Goal: Task Accomplishment & Management: Manage account settings

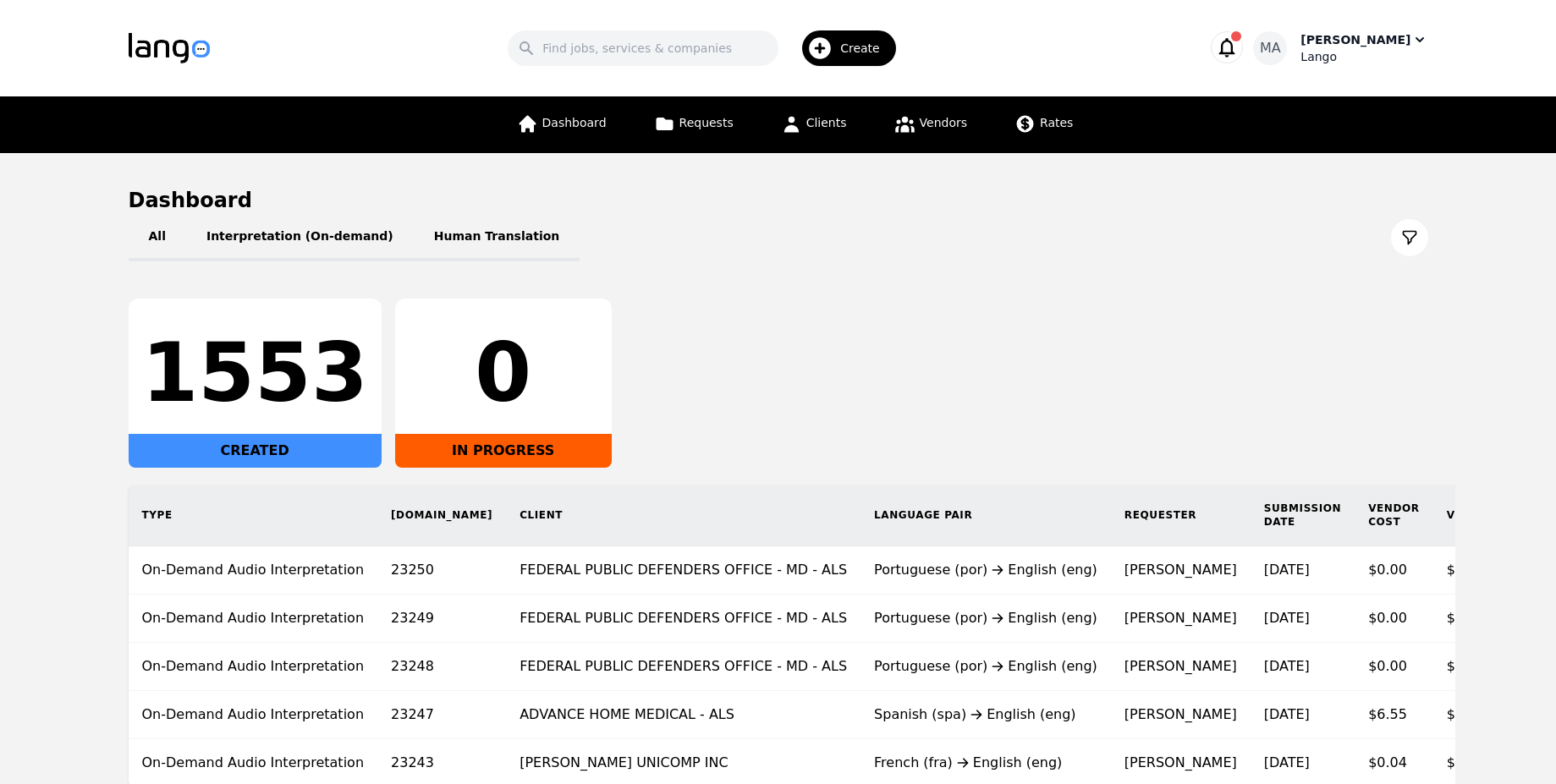
click at [1281, 57] on span "MA" at bounding box center [1270, 48] width 21 height 21
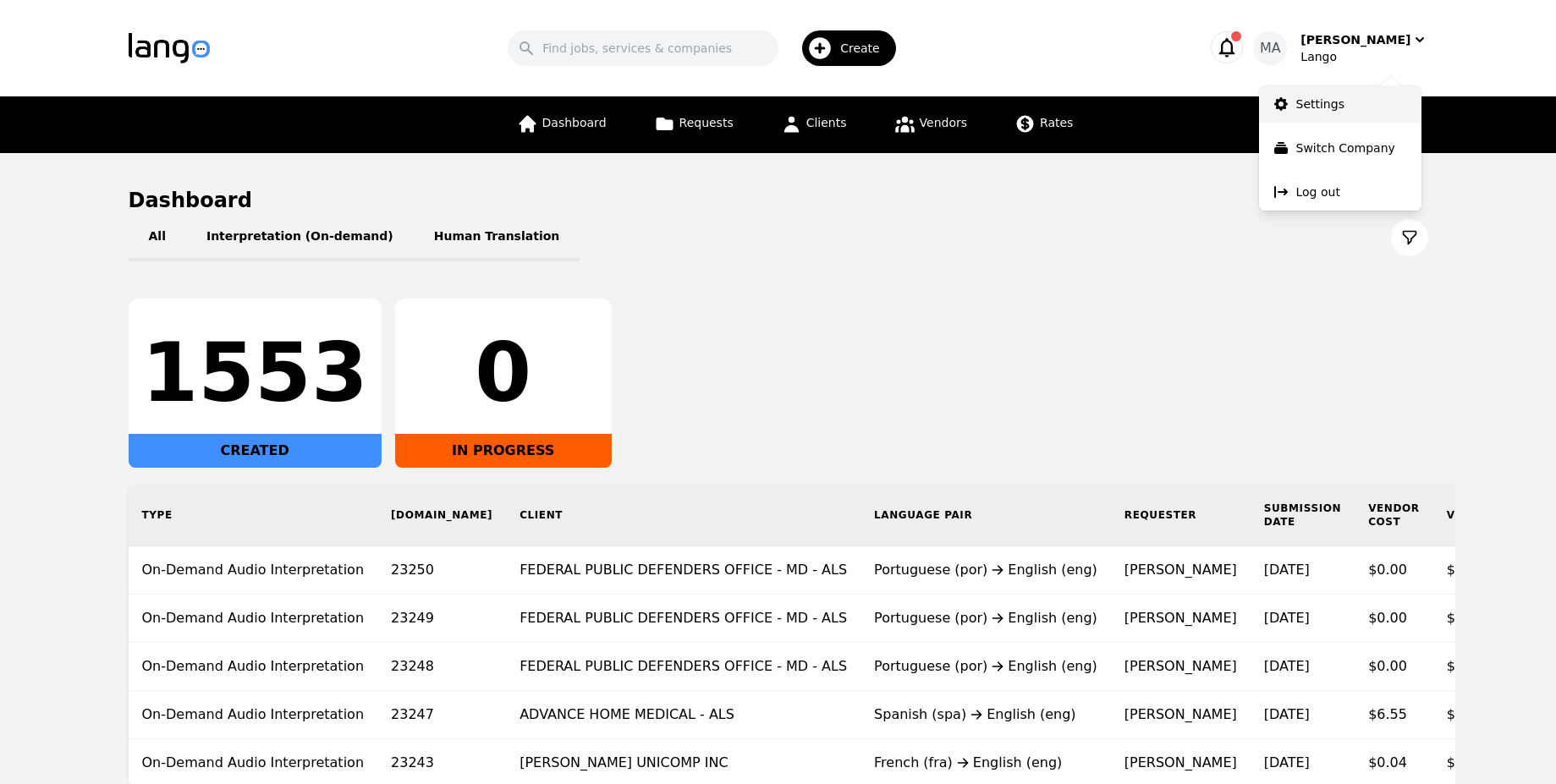
click at [1303, 93] on link "Settings" at bounding box center [1339, 104] width 162 height 37
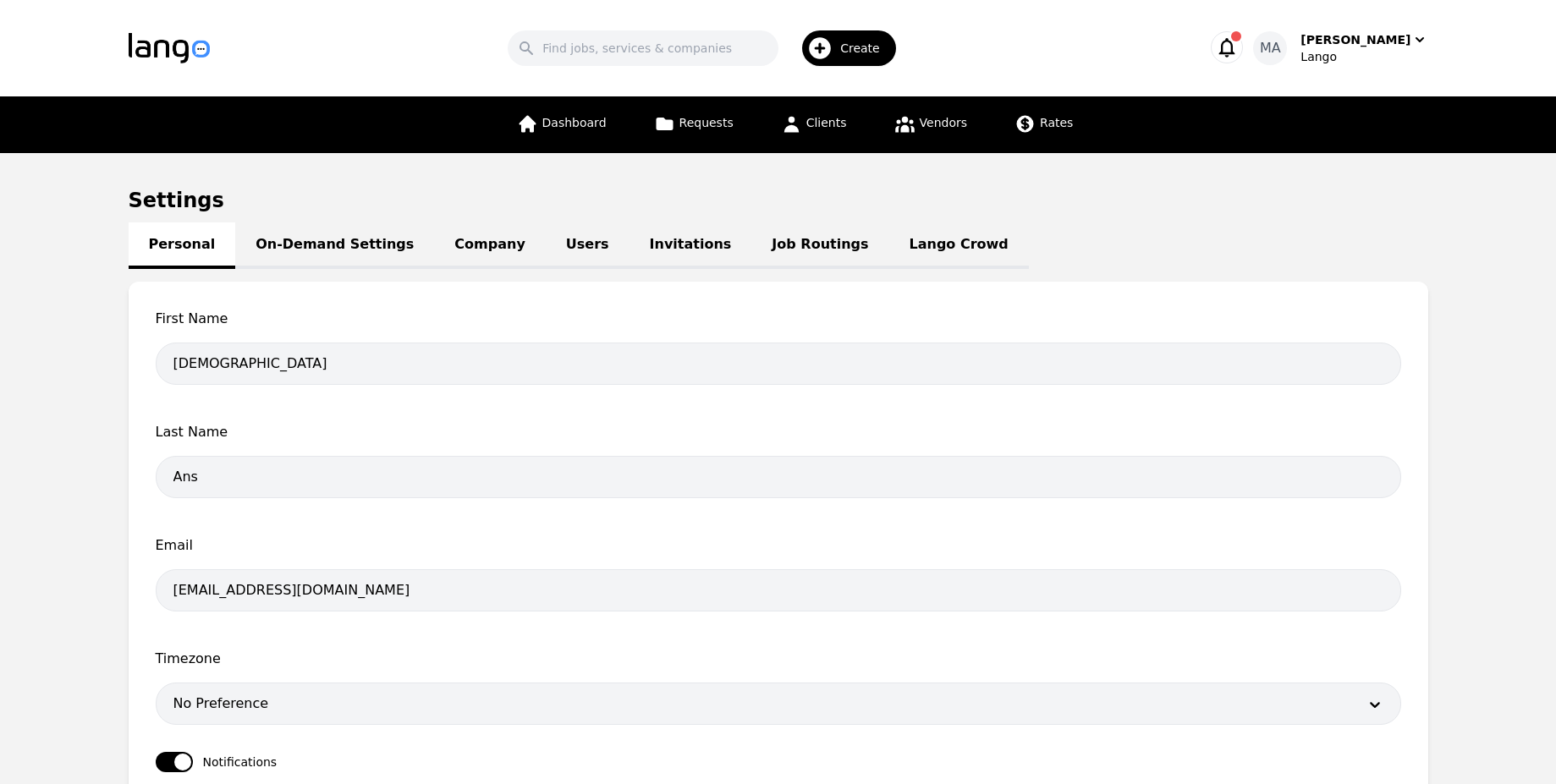
click at [545, 249] on link "Users" at bounding box center [587, 246] width 84 height 46
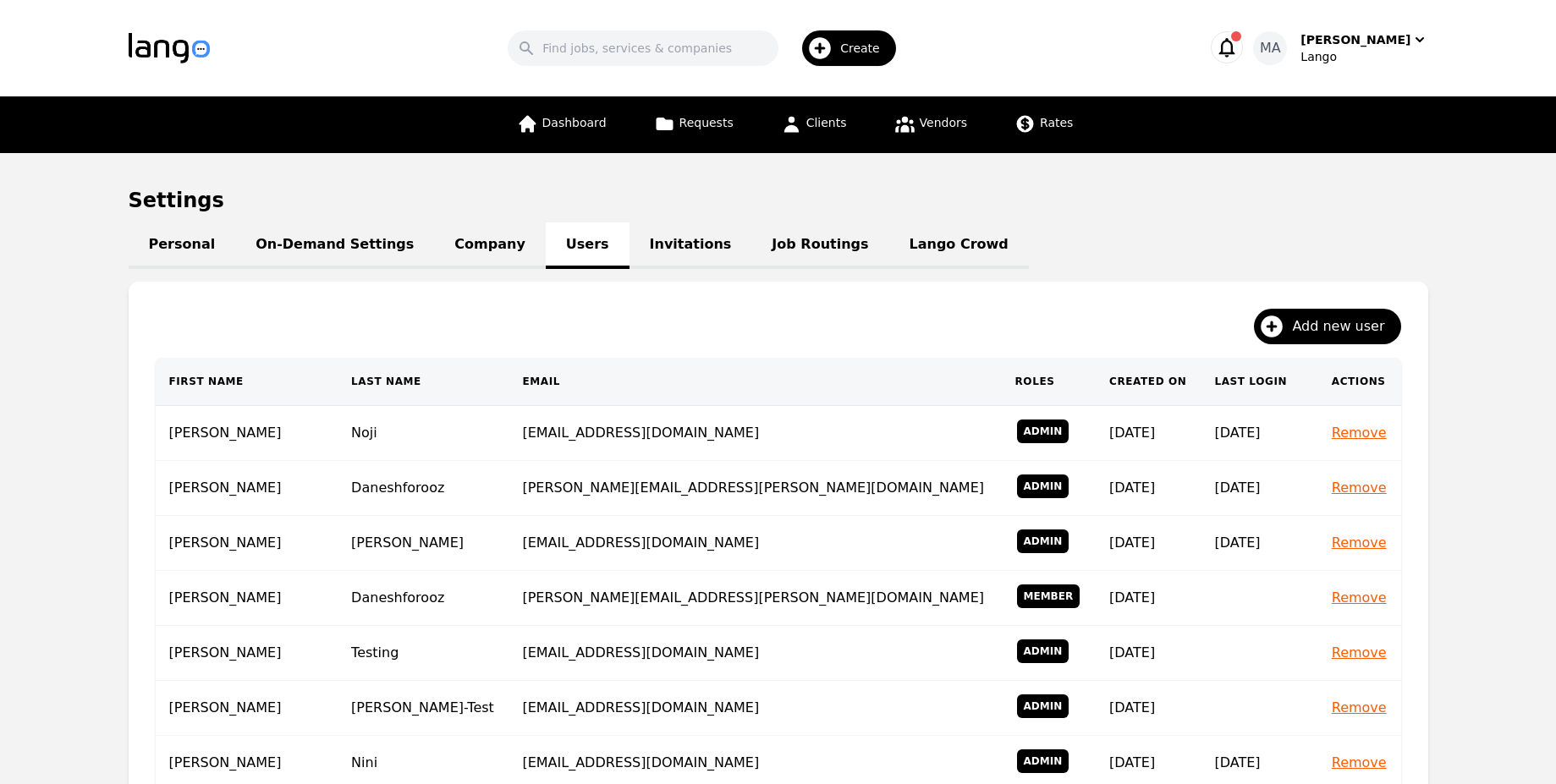
click at [182, 50] on img "button" at bounding box center [169, 48] width 81 height 31
click at [324, 28] on div "Search Create" at bounding box center [706, 48] width 940 height 49
